Goal: Find specific page/section: Find specific page/section

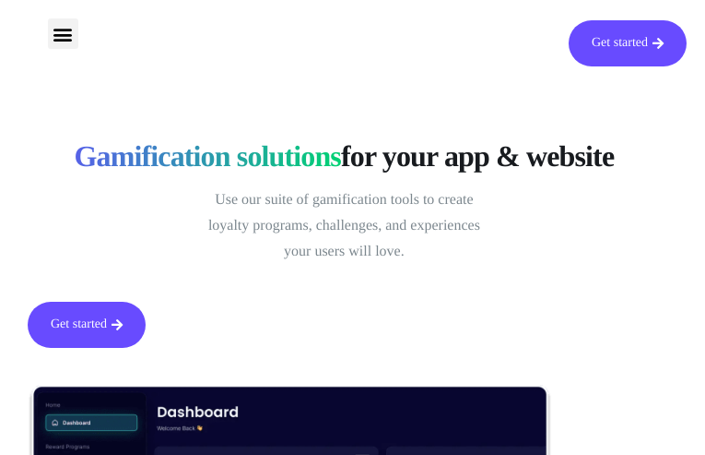
type input "VntEsECFQGZ"
type input "[EMAIL_ADDRESS][DOMAIN_NAME]"
type input "TqENLXruS"
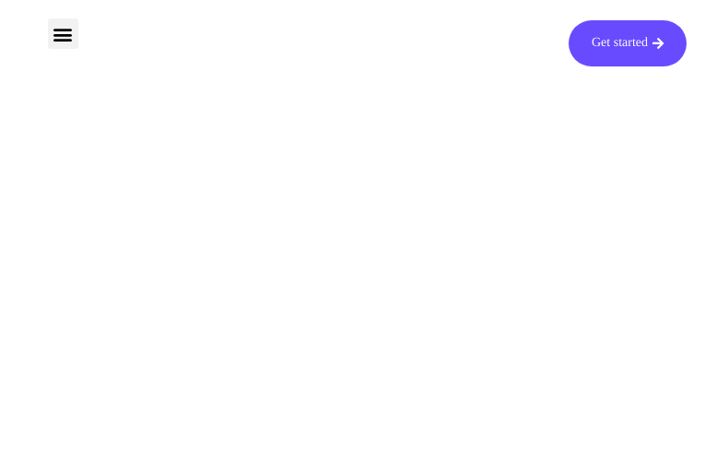
type input "JqDDIAqtuvh"
type input "[EMAIL_ADDRESS][DOMAIN_NAME]"
type input "CUElHACN"
type input "jzCezbhR"
type input "[EMAIL_ADDRESS][DOMAIN_NAME]"
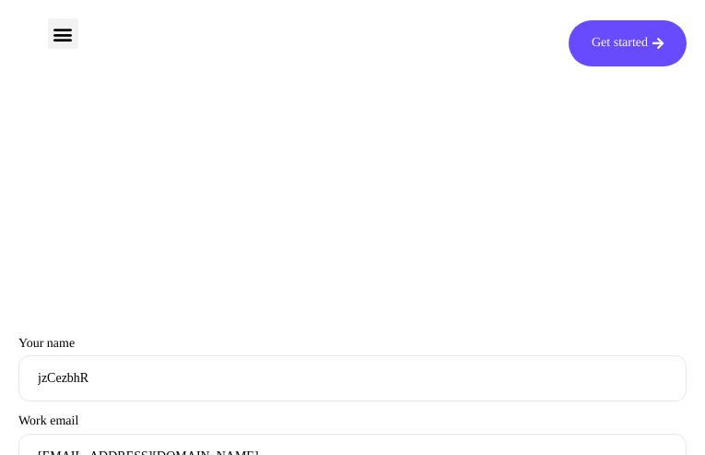
type input "BpBxtuxVHHB"
